Goal: Information Seeking & Learning: Learn about a topic

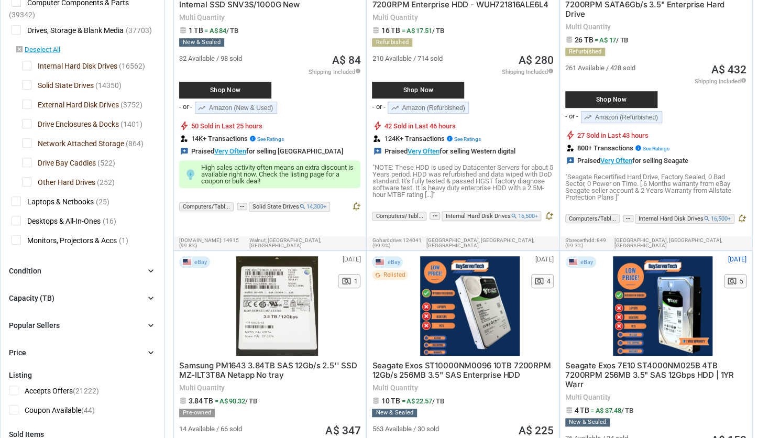
scroll to position [232, 0]
click at [91, 268] on div "Condition chevron_right" at bounding box center [82, 270] width 147 height 13
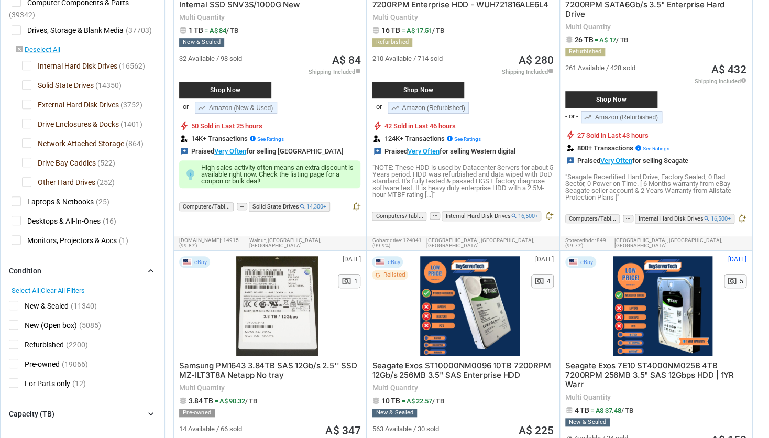
click at [61, 164] on span "Drive Bay Caddies" at bounding box center [59, 164] width 74 height 13
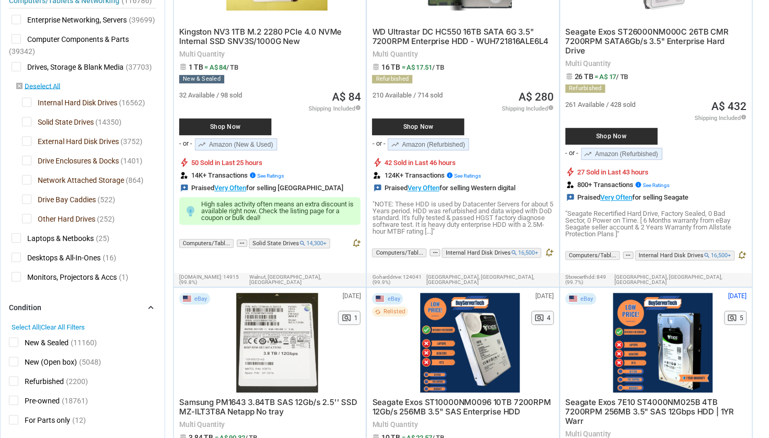
click at [83, 125] on span "Solid State Drives" at bounding box center [58, 123] width 72 height 13
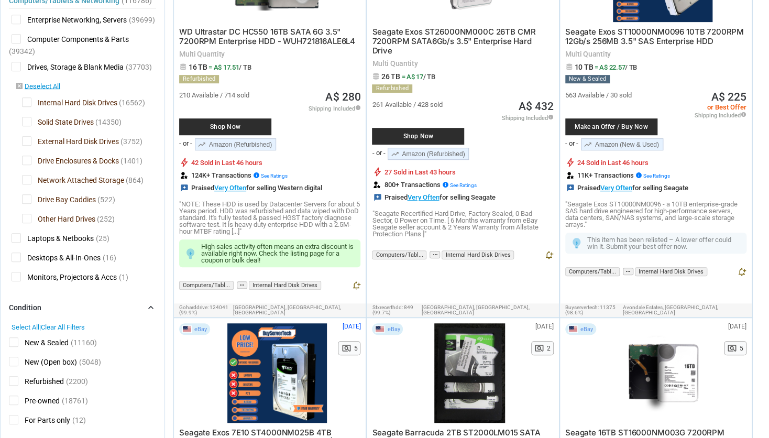
click at [76, 127] on span "Solid State Drives" at bounding box center [58, 123] width 72 height 13
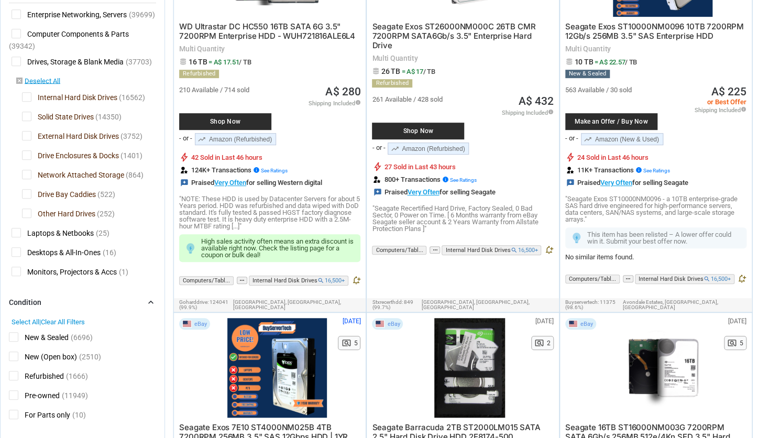
click at [80, 155] on span "Drive Enclosures & Docks" at bounding box center [70, 156] width 97 height 13
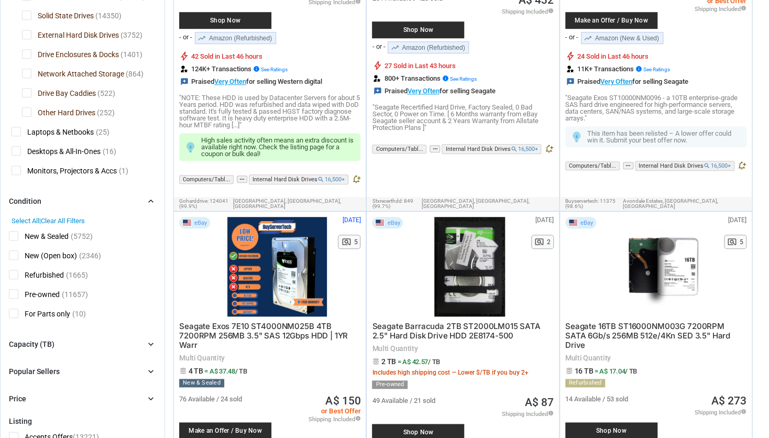
scroll to position [322, 0]
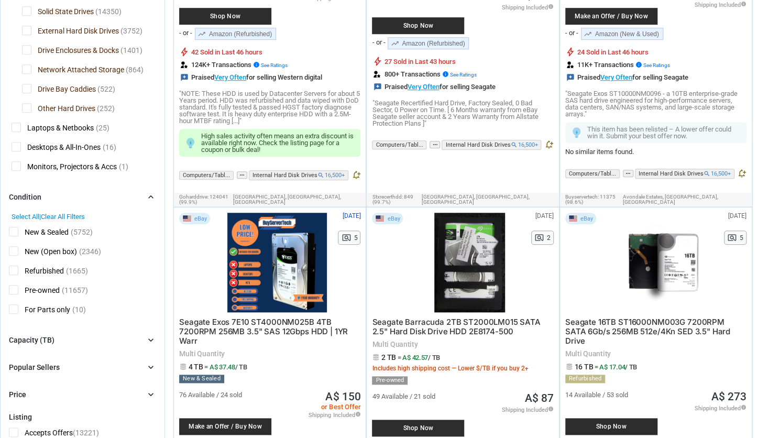
click at [61, 235] on span "New & Sealed" at bounding box center [39, 233] width 60 height 13
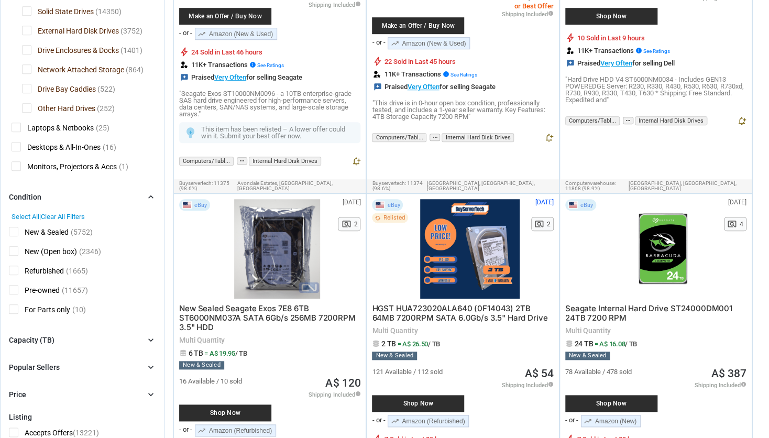
click at [43, 254] on span "New (Open box)" at bounding box center [43, 252] width 68 height 13
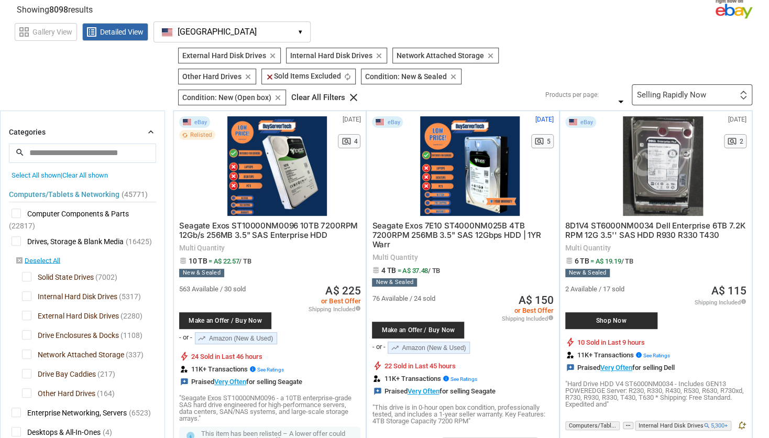
scroll to position [38, 0]
